Goal: Navigation & Orientation: Go to known website

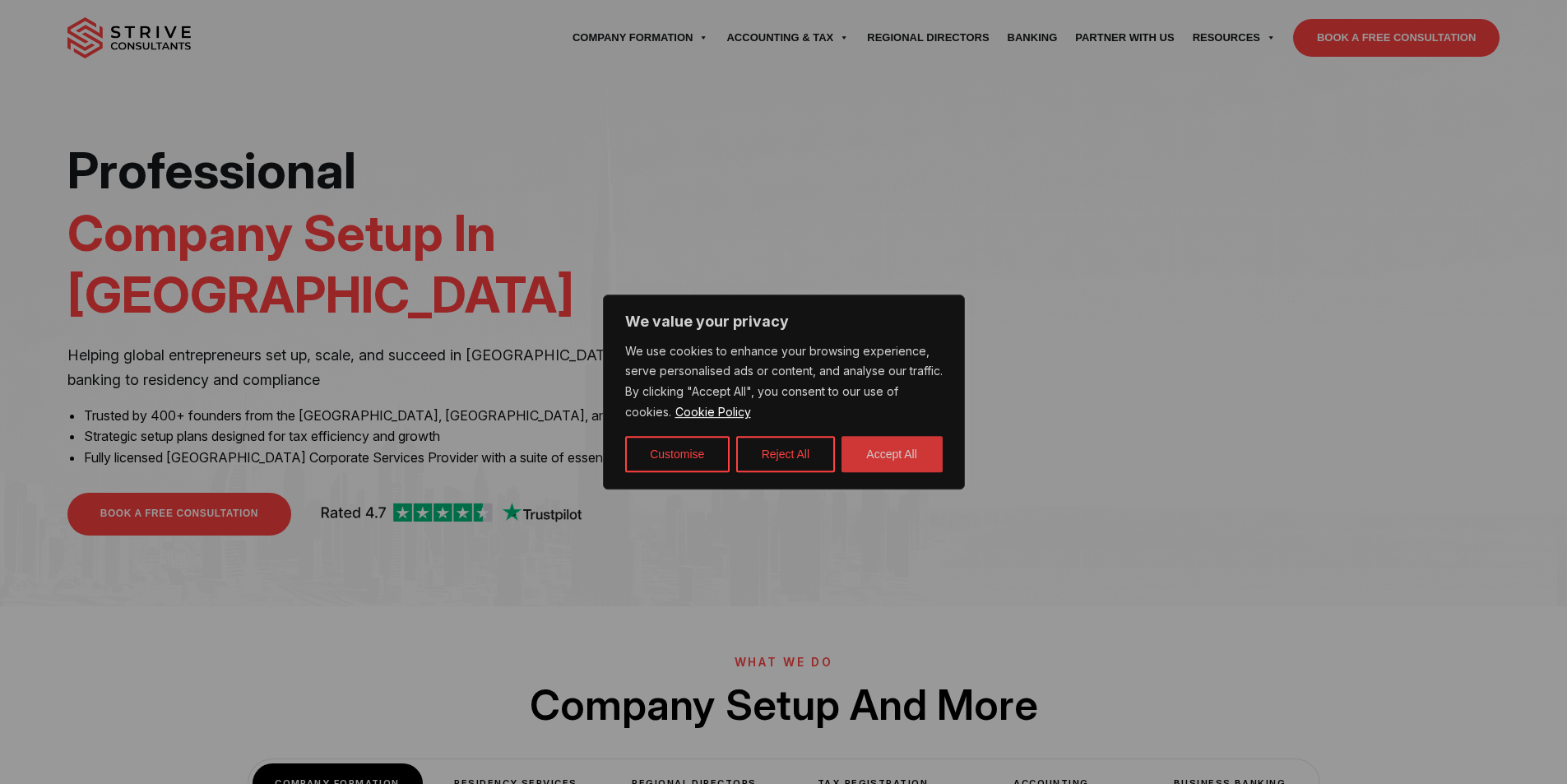
click at [859, 447] on button "Accept All" at bounding box center [892, 453] width 101 height 36
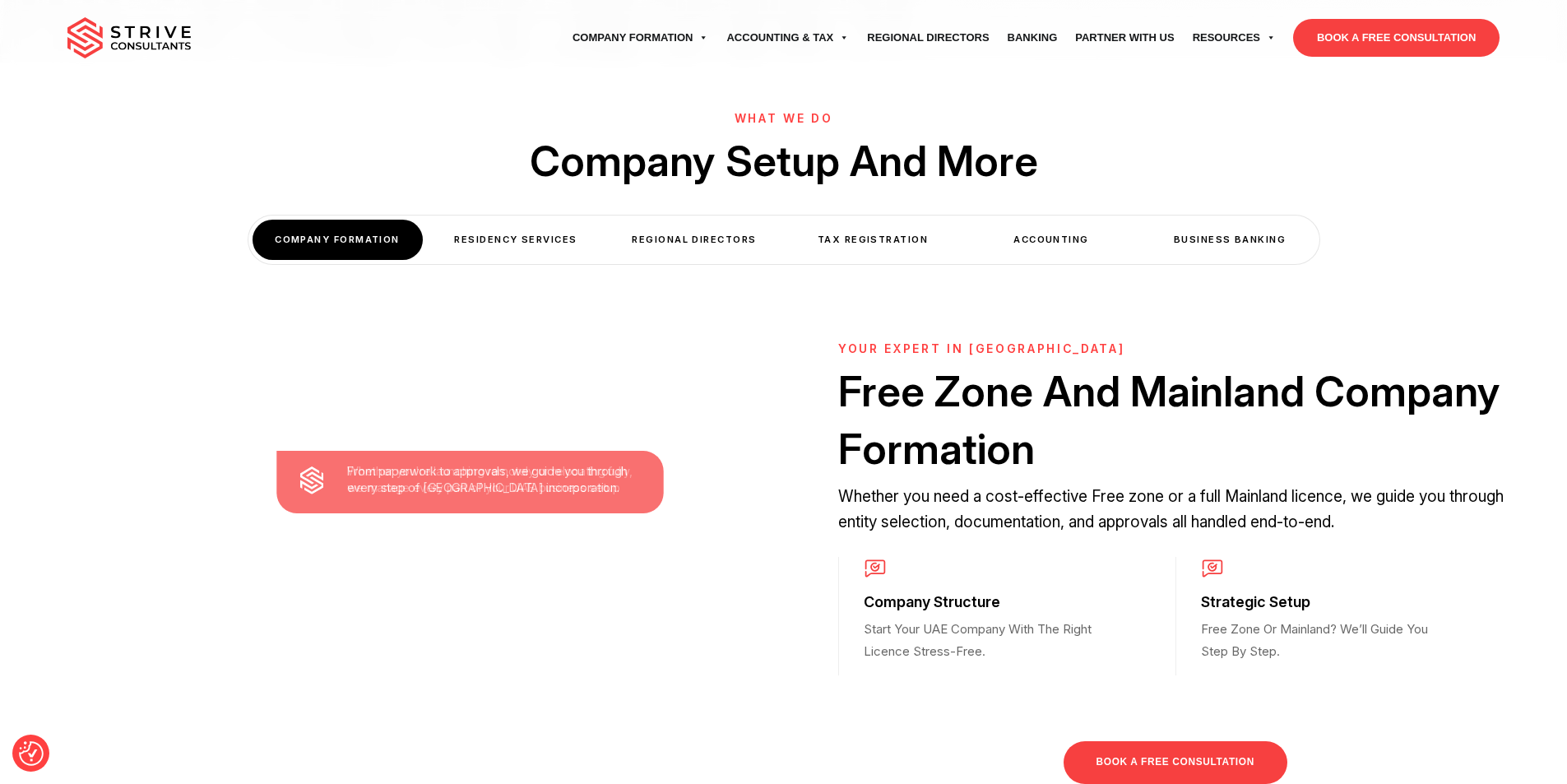
scroll to position [575, 0]
